Goal: Information Seeking & Learning: Understand process/instructions

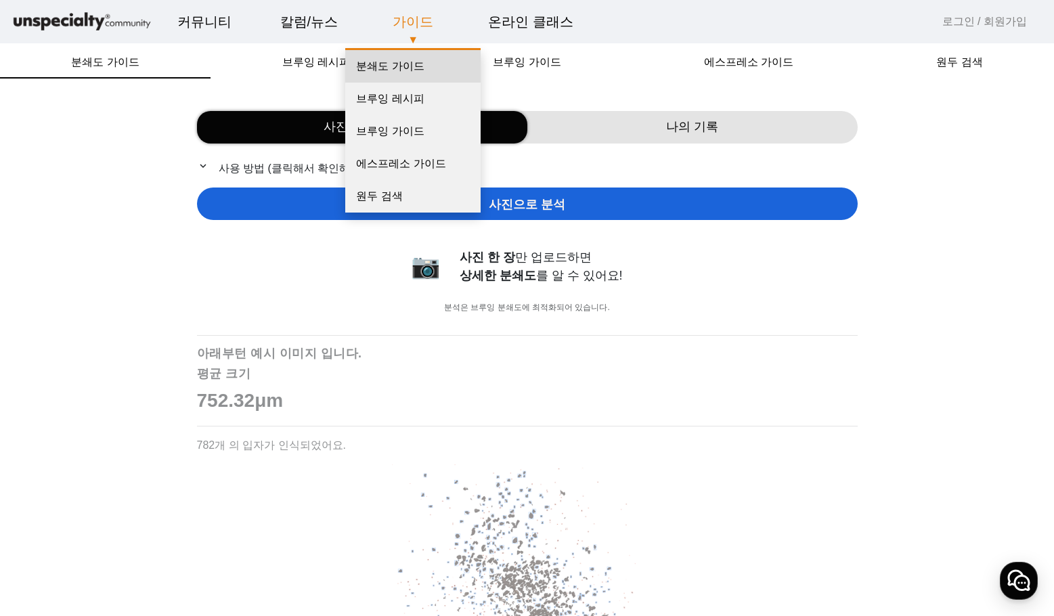
click at [391, 66] on link "분쇄도 가이드" at bounding box center [412, 66] width 135 height 32
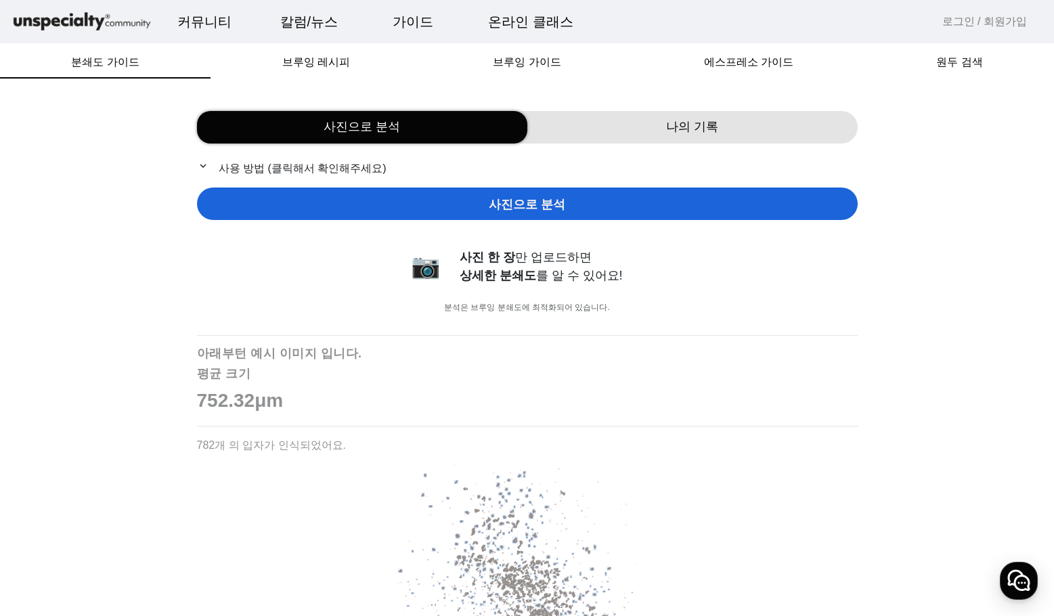
click at [310, 166] on p "expand_more 사용 방법 (클릭해서 확인해주세요)" at bounding box center [527, 168] width 661 height 17
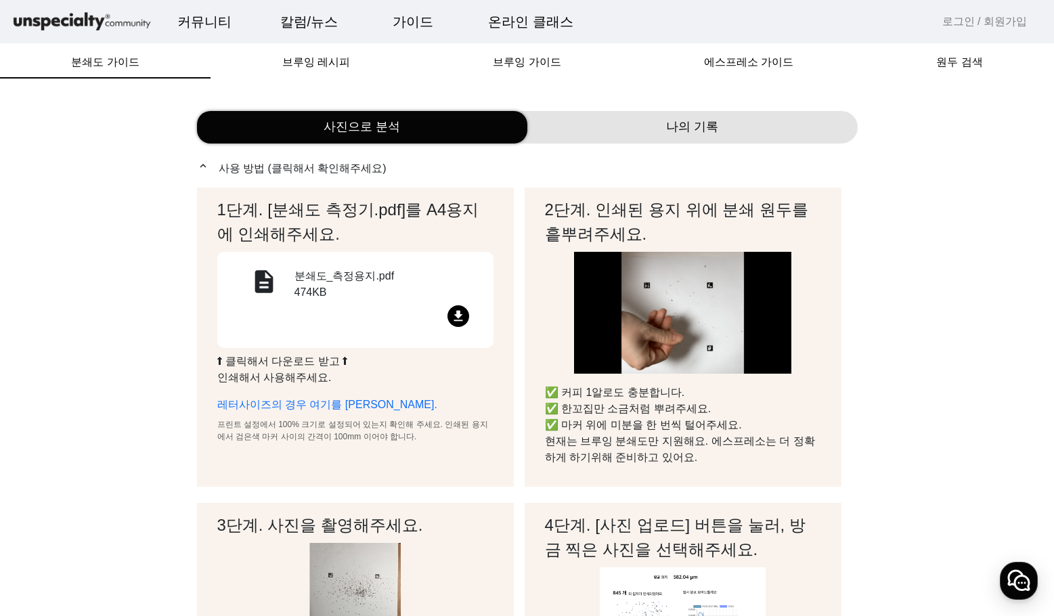
click at [448, 313] on mat-icon "file_download" at bounding box center [458, 316] width 22 height 22
